Goal: Task Accomplishment & Management: Manage account settings

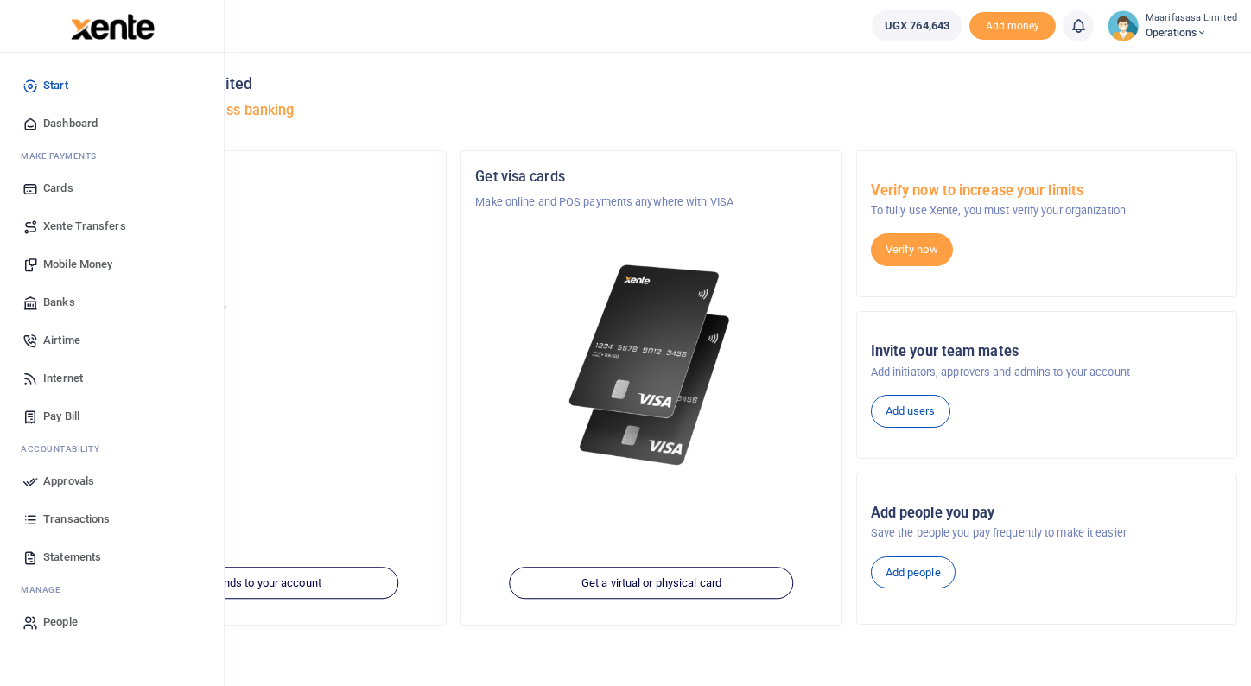
click at [70, 263] on span "Mobile Money" at bounding box center [77, 264] width 69 height 17
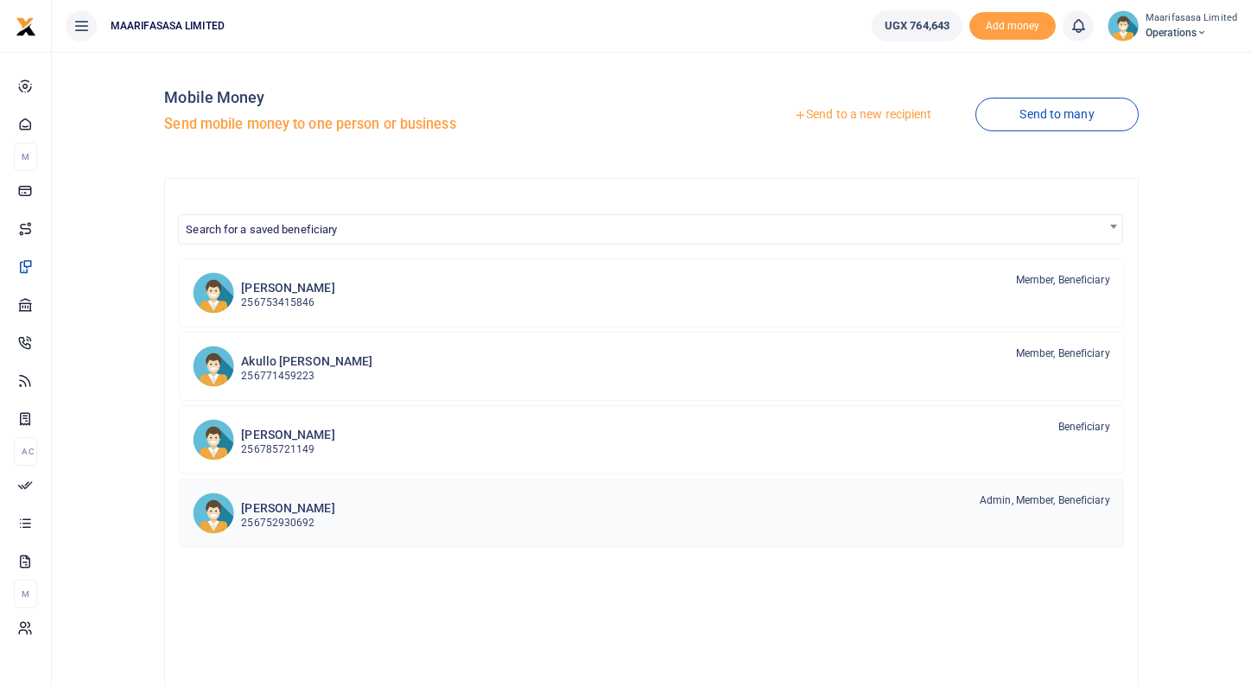
click at [287, 514] on h6 "[PERSON_NAME]" at bounding box center [287, 508] width 93 height 15
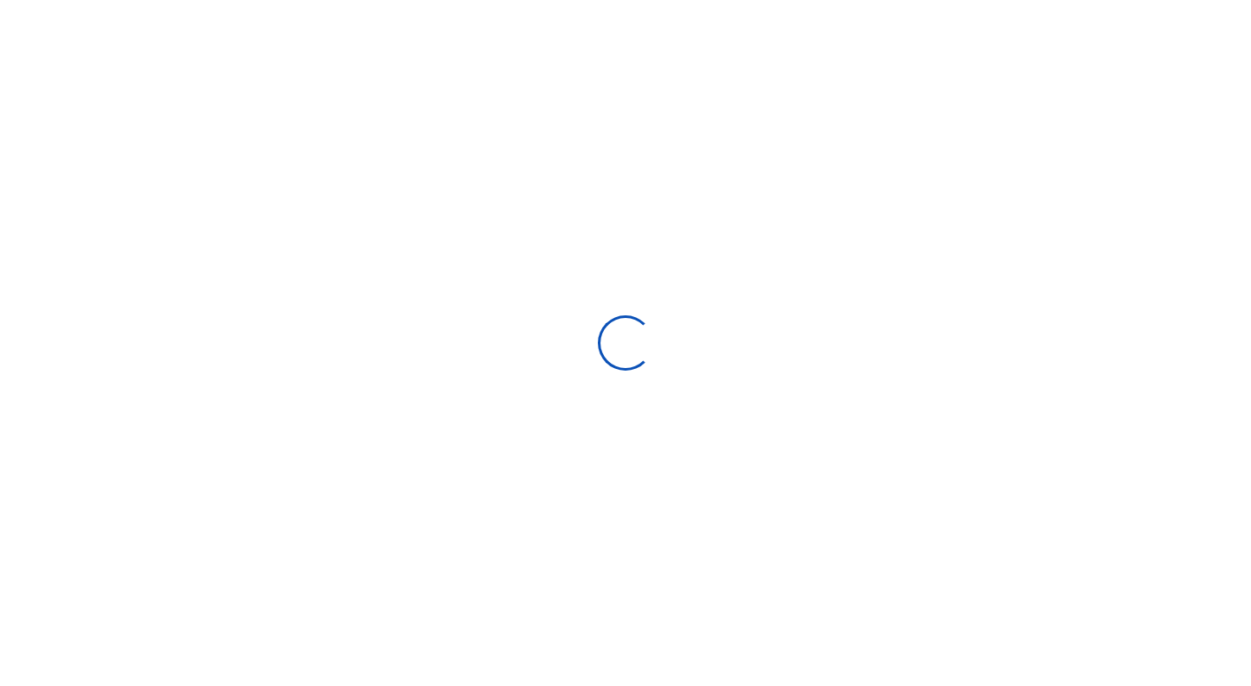
select select "Loading bundles"
select select
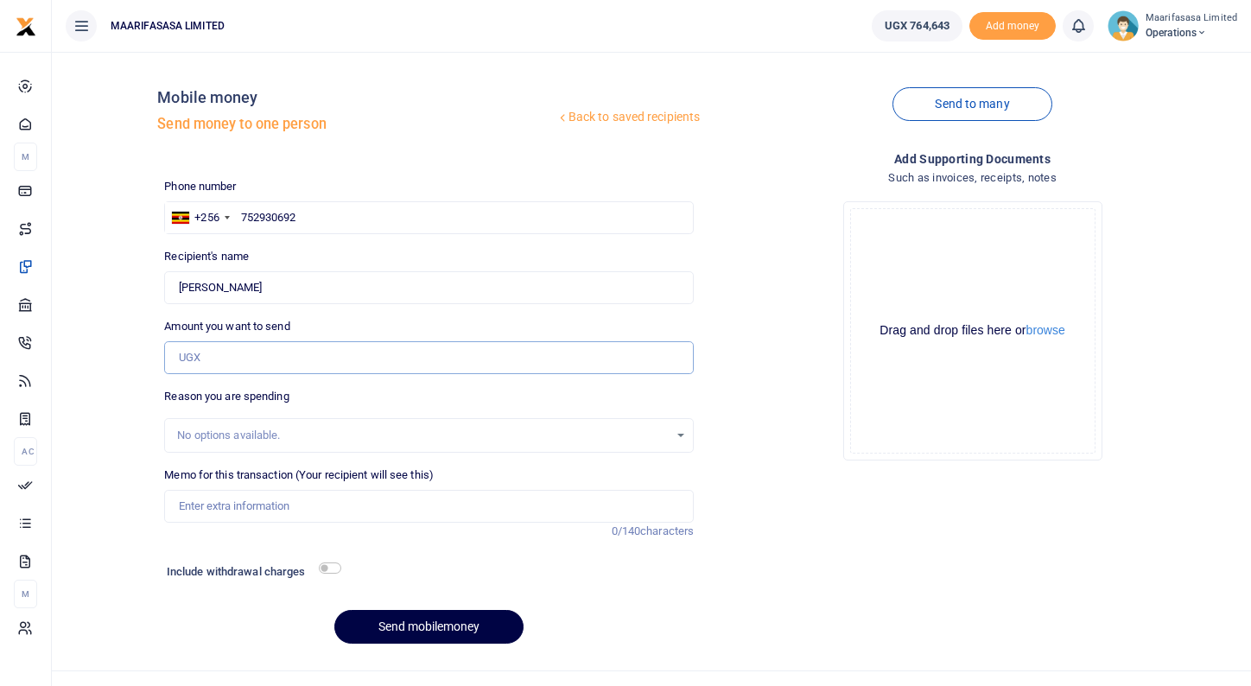
click at [264, 360] on input "Amount you want to send" at bounding box center [429, 357] width 530 height 33
type input "125,000"
click at [294, 506] on input "Memo for this transaction (Your recipient will see this)" at bounding box center [429, 506] width 530 height 33
type input "Internet Refund Remote Work"
click at [425, 624] on button "Send mobilemoney" at bounding box center [428, 627] width 189 height 34
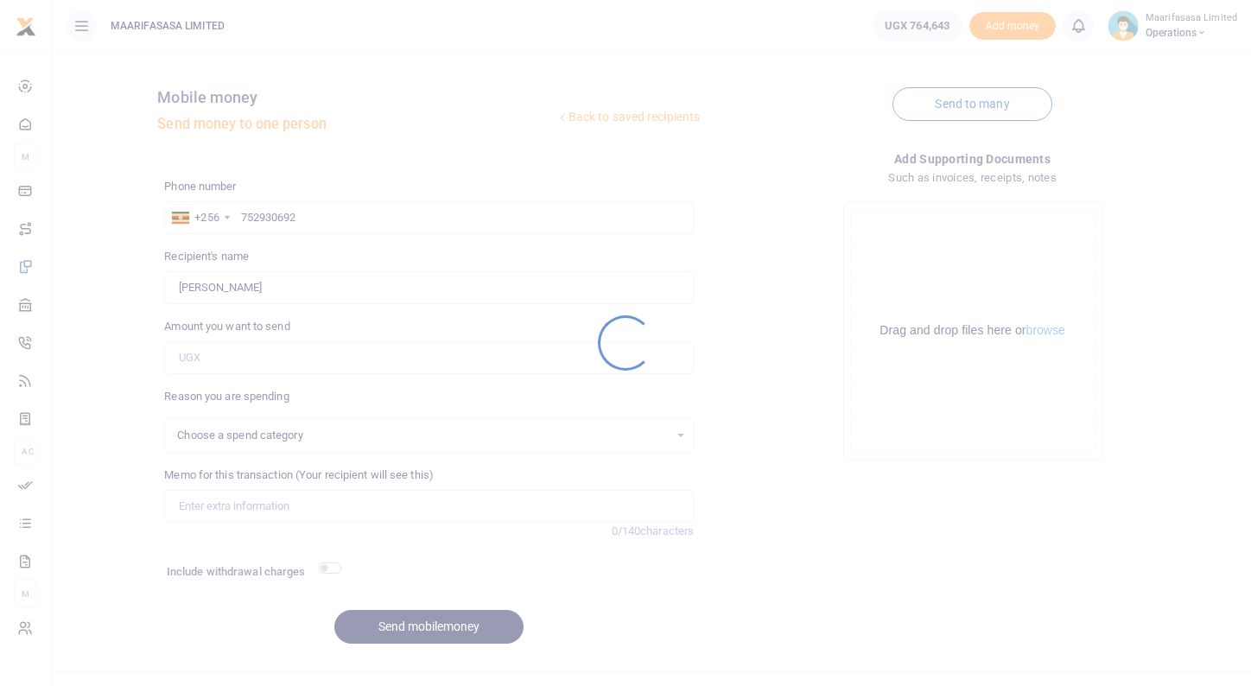
select select
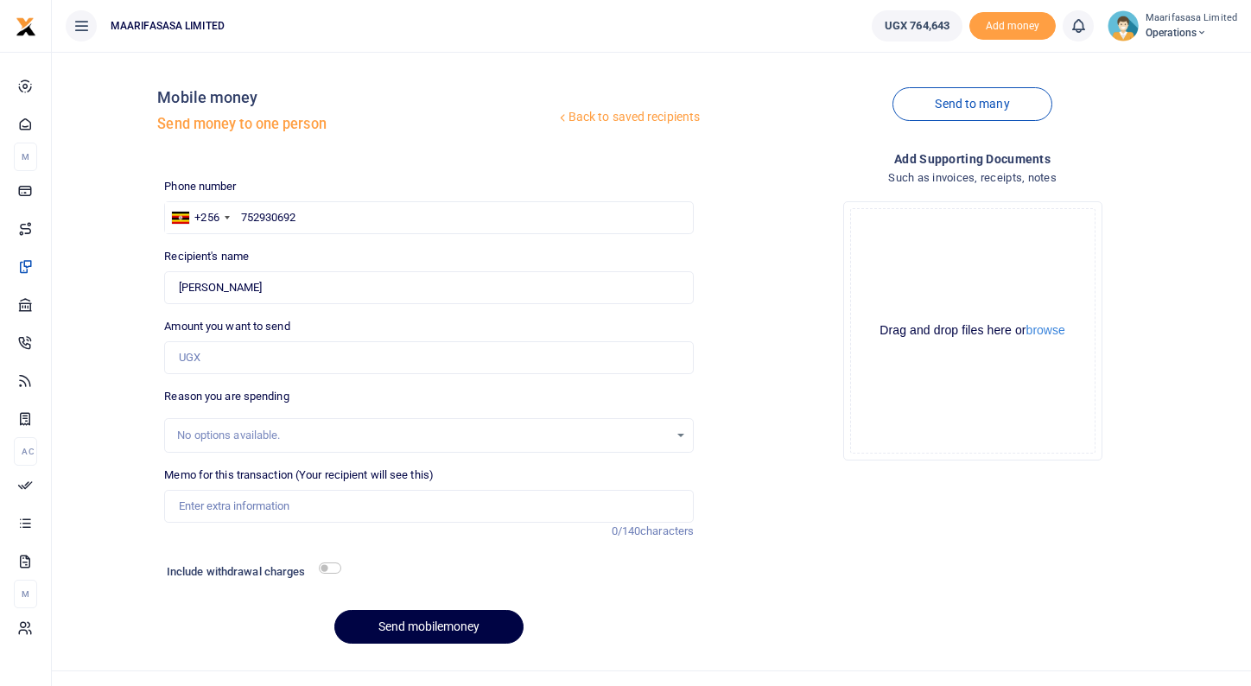
click at [1207, 35] on icon at bounding box center [1202, 33] width 10 height 12
click at [1154, 125] on link "Logout" at bounding box center [1165, 126] width 137 height 24
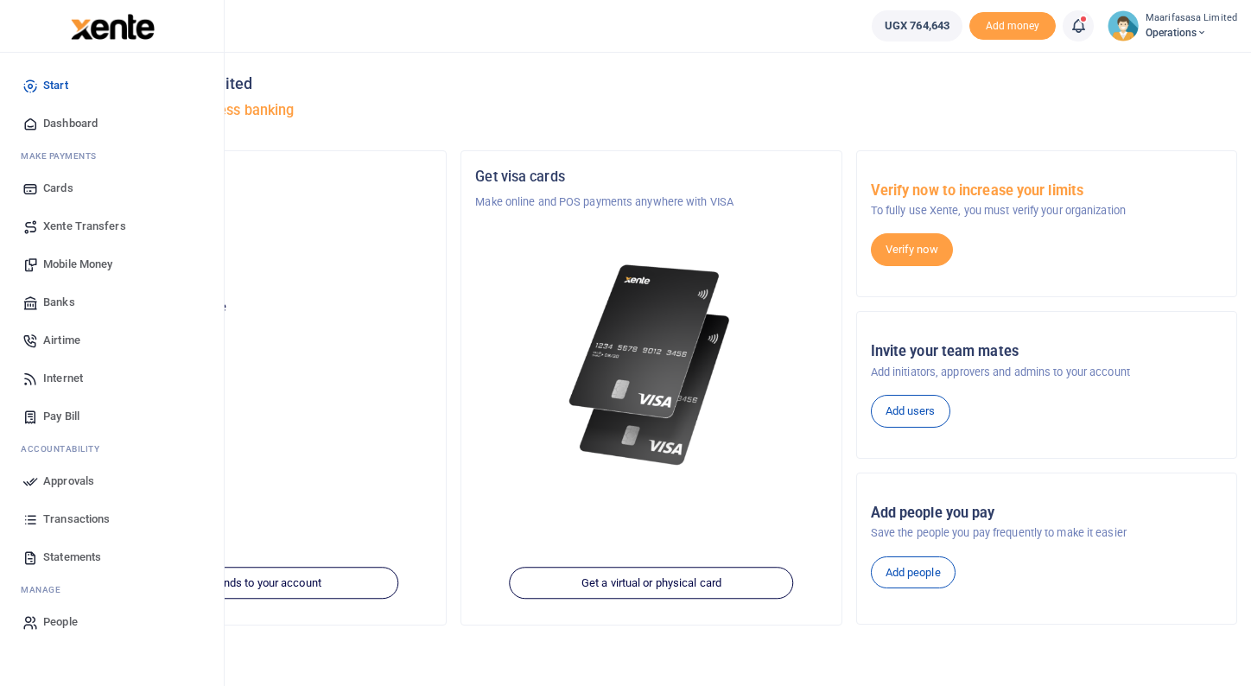
click at [73, 480] on span "Approvals" at bounding box center [68, 481] width 51 height 17
click at [63, 485] on span "Approvals" at bounding box center [68, 481] width 51 height 17
click at [74, 479] on span "Approvals" at bounding box center [68, 481] width 51 height 17
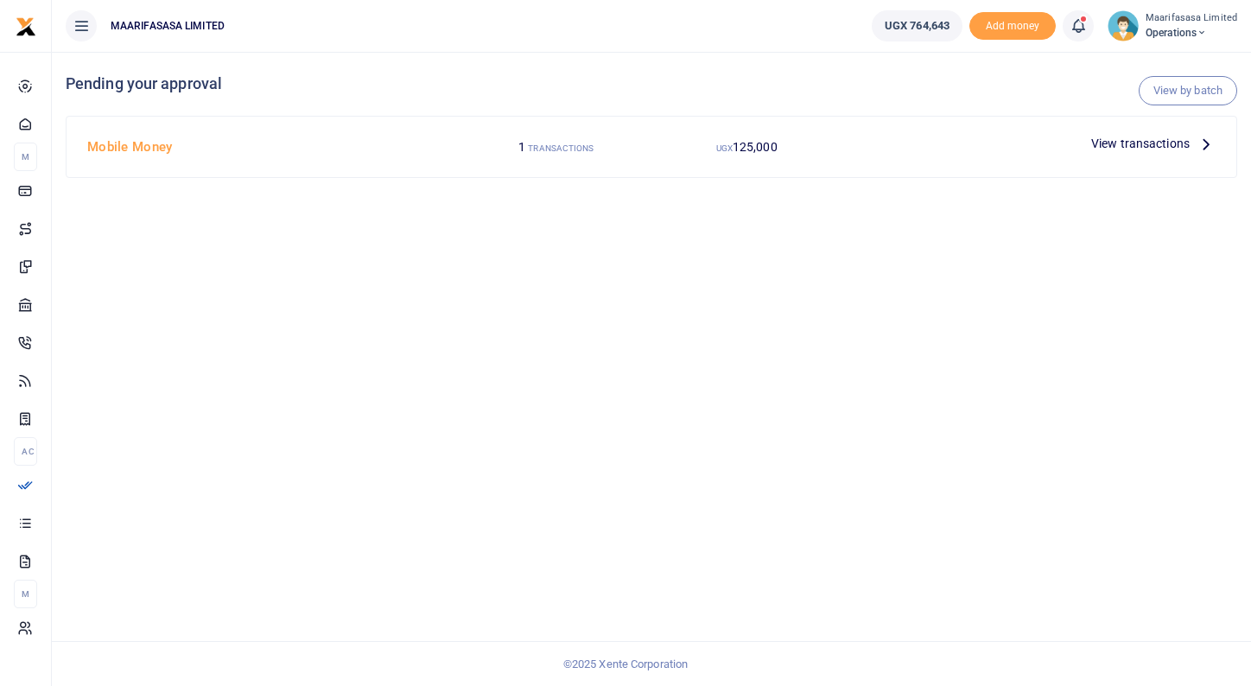
click at [1211, 142] on icon at bounding box center [1206, 143] width 19 height 19
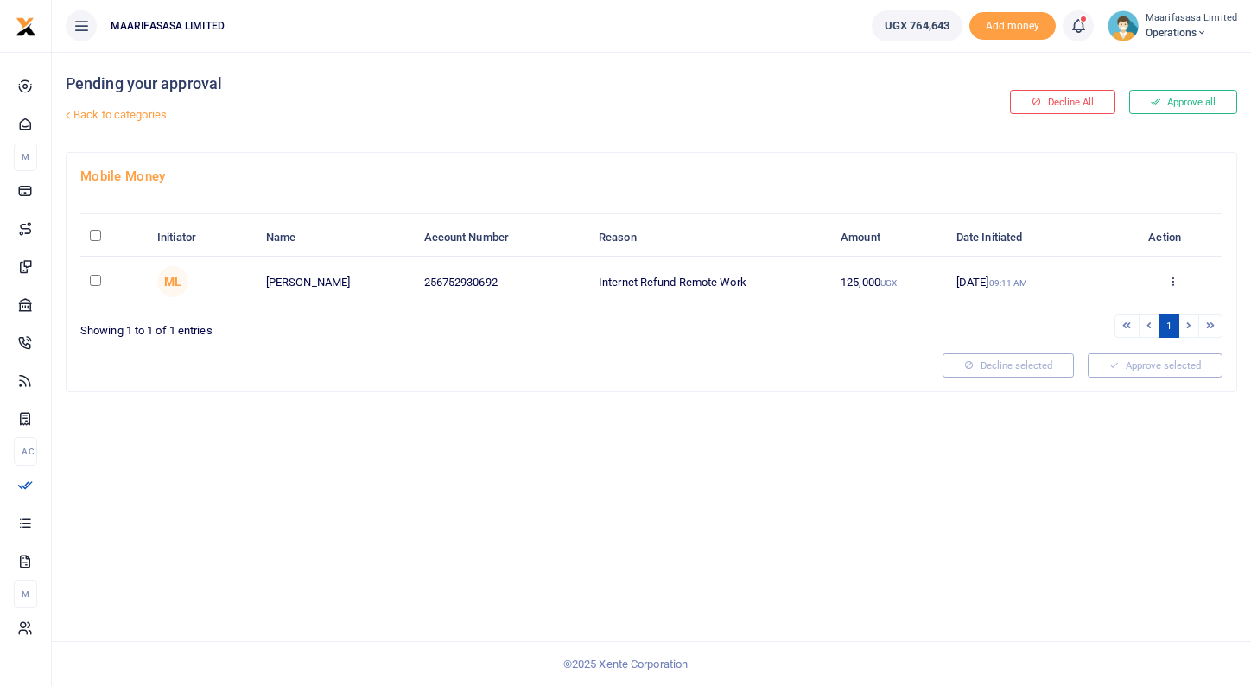
click at [99, 283] on input "checkbox" at bounding box center [95, 280] width 11 height 11
checkbox input "true"
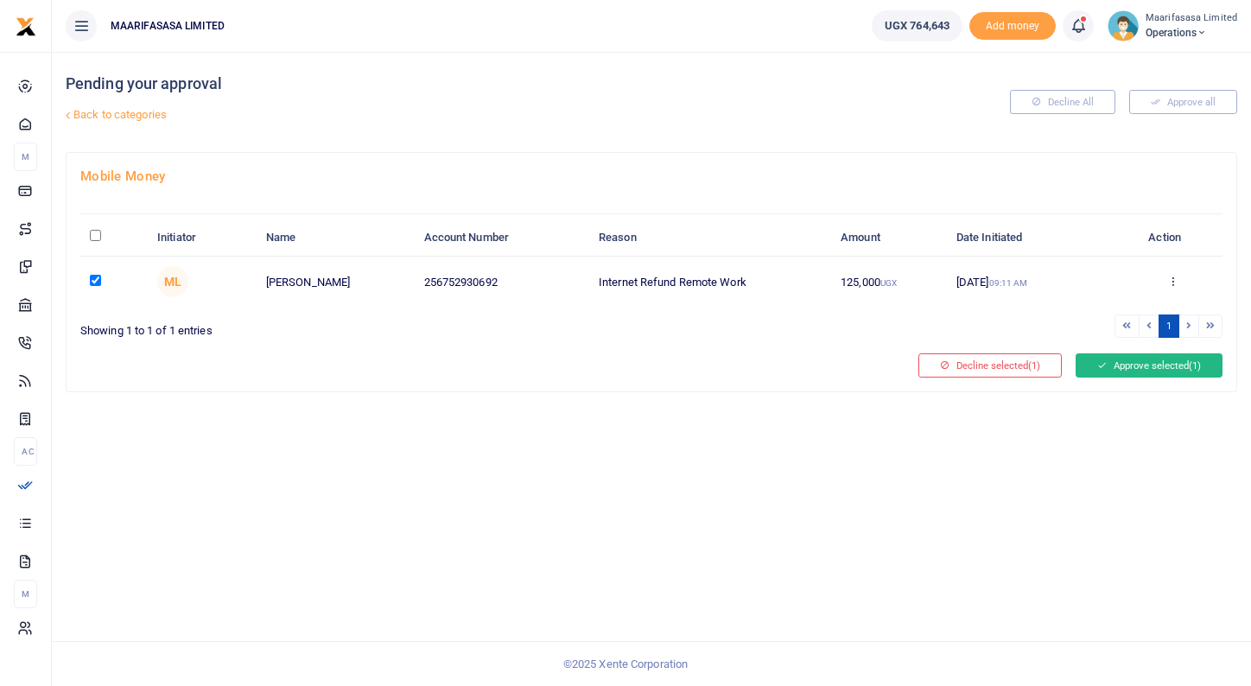
click at [1118, 364] on button "Approve selected (1)" at bounding box center [1149, 365] width 147 height 24
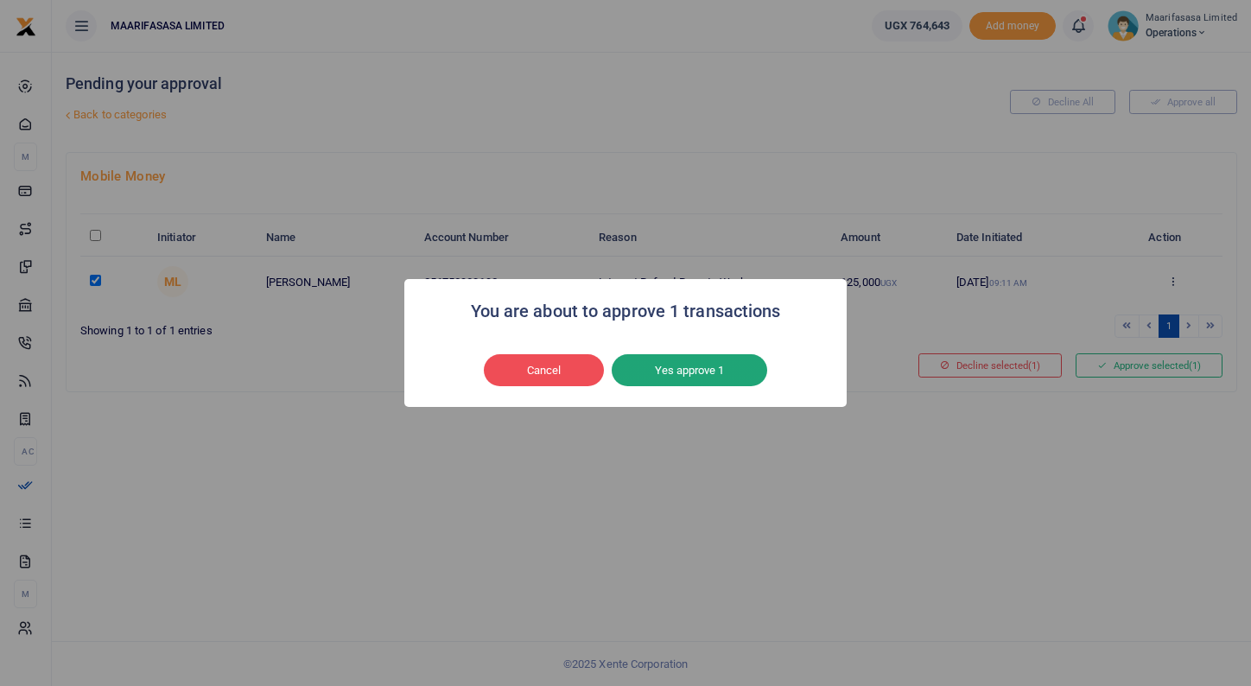
click at [723, 376] on button "Yes approve 1" at bounding box center [690, 370] width 156 height 33
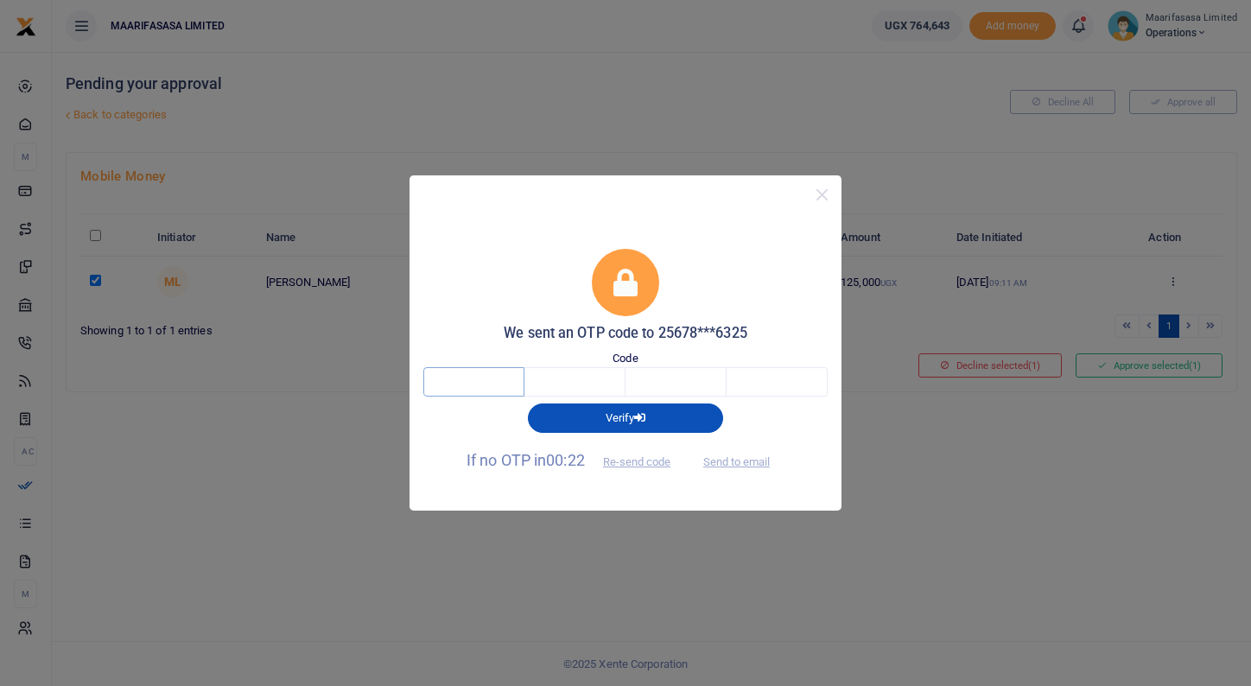
click at [493, 378] on input "text" at bounding box center [473, 381] width 101 height 29
type input "3"
type input "8"
type input "0"
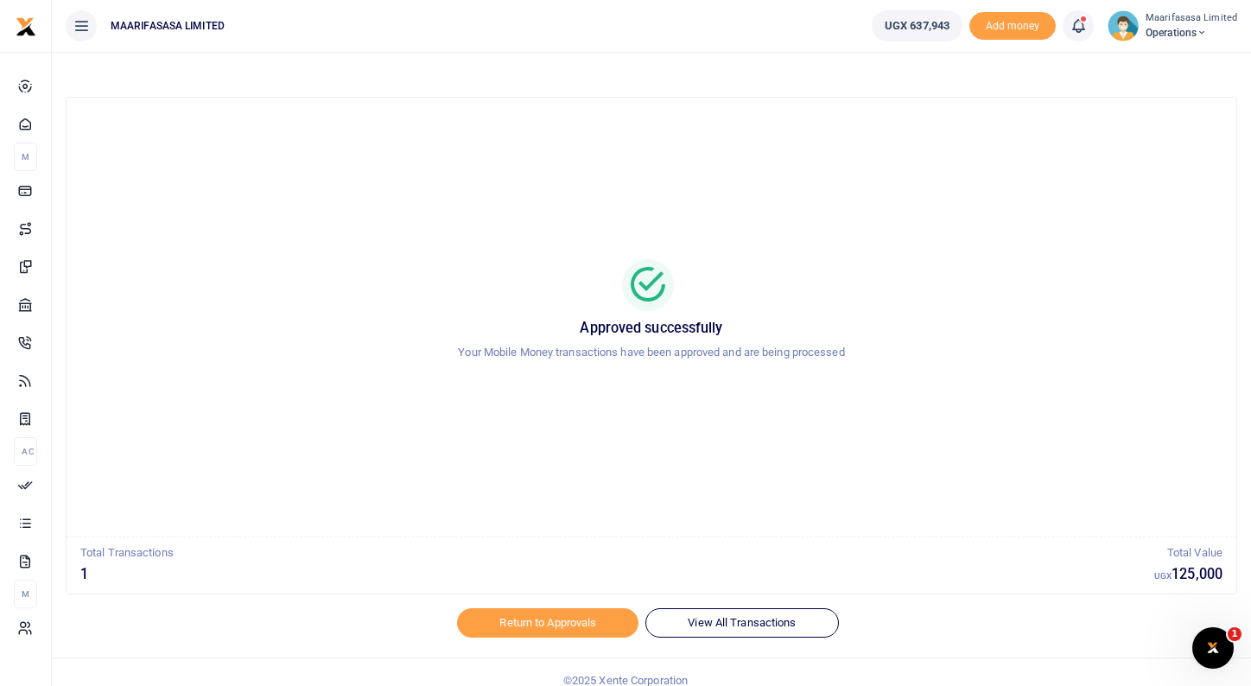
click at [741, 155] on div "Approved successfully Your Mobile Money transactions have been approved and are…" at bounding box center [651, 316] width 1128 height 411
